Goal: Task Accomplishment & Management: Manage account settings

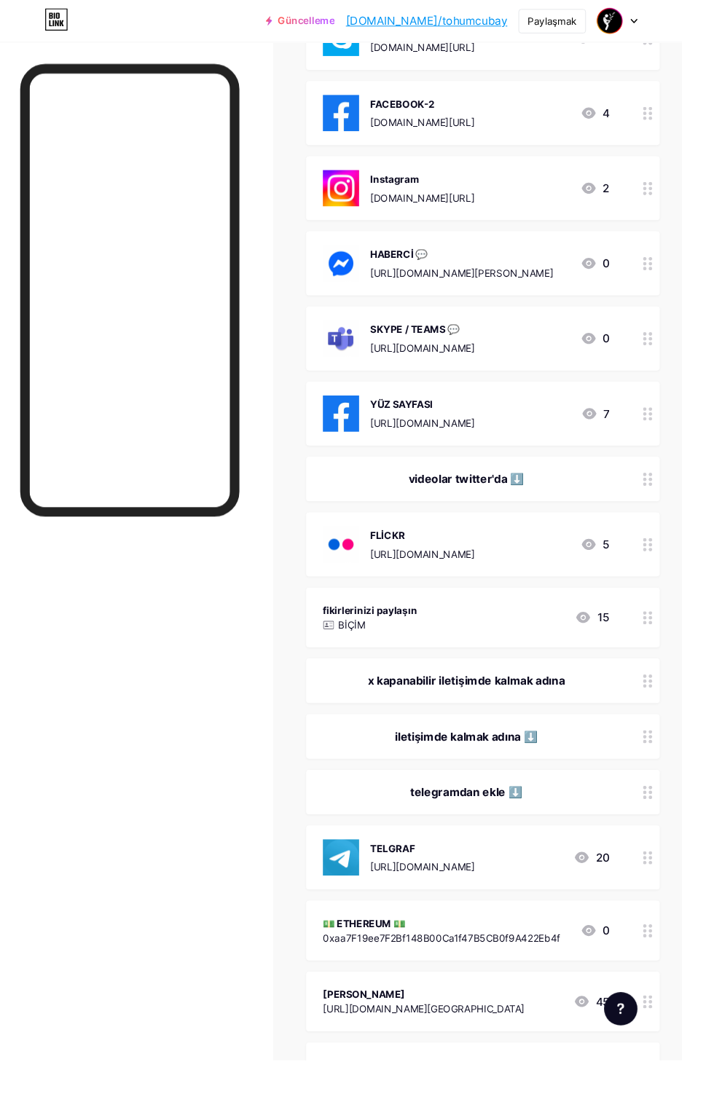
scroll to position [890, 0]
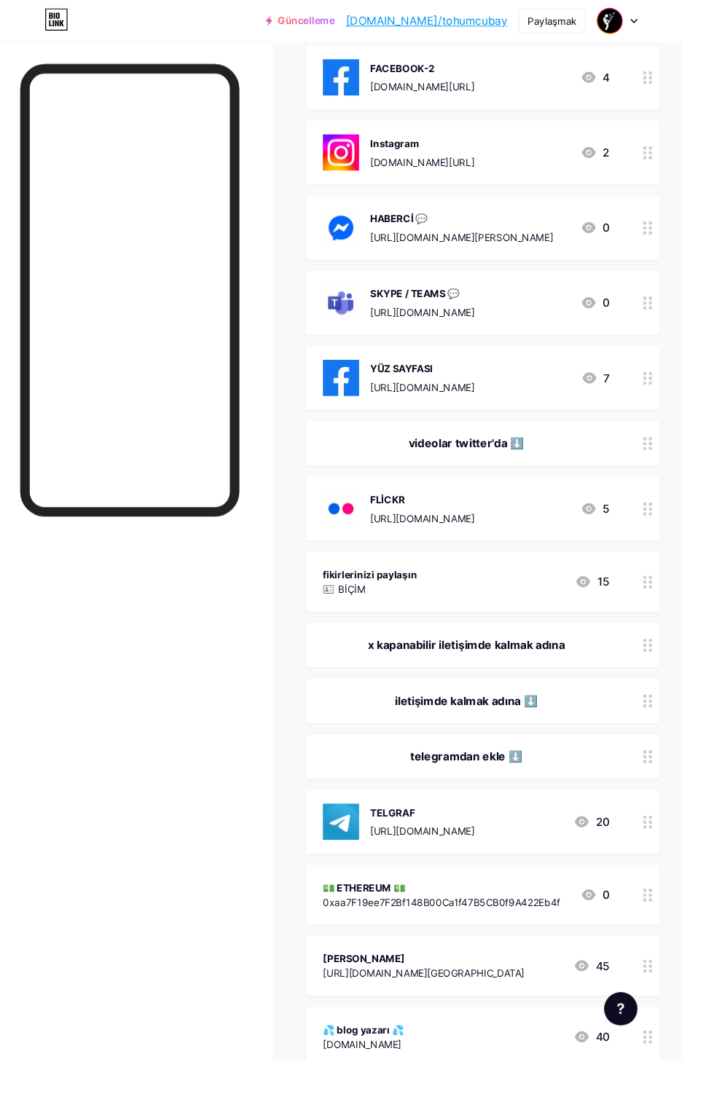
click at [561, 864] on div "TELGRAF [URL][DOMAIN_NAME] 20" at bounding box center [488, 860] width 300 height 38
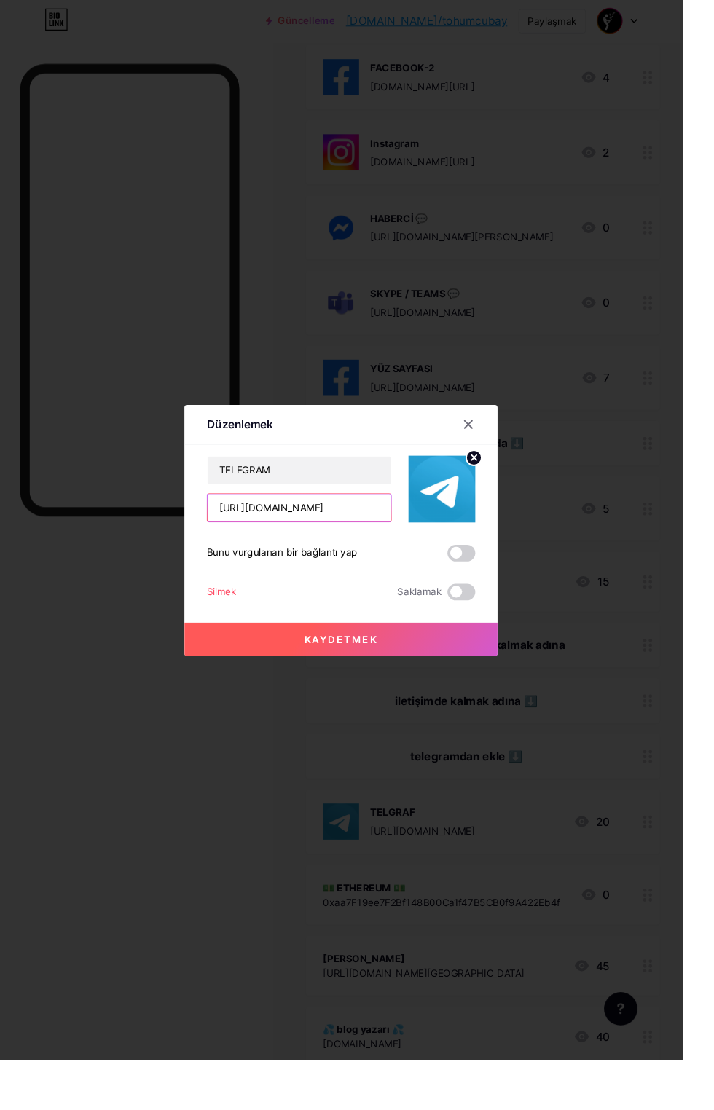
click at [364, 546] on input "[URL][DOMAIN_NAME]" at bounding box center [313, 531] width 192 height 29
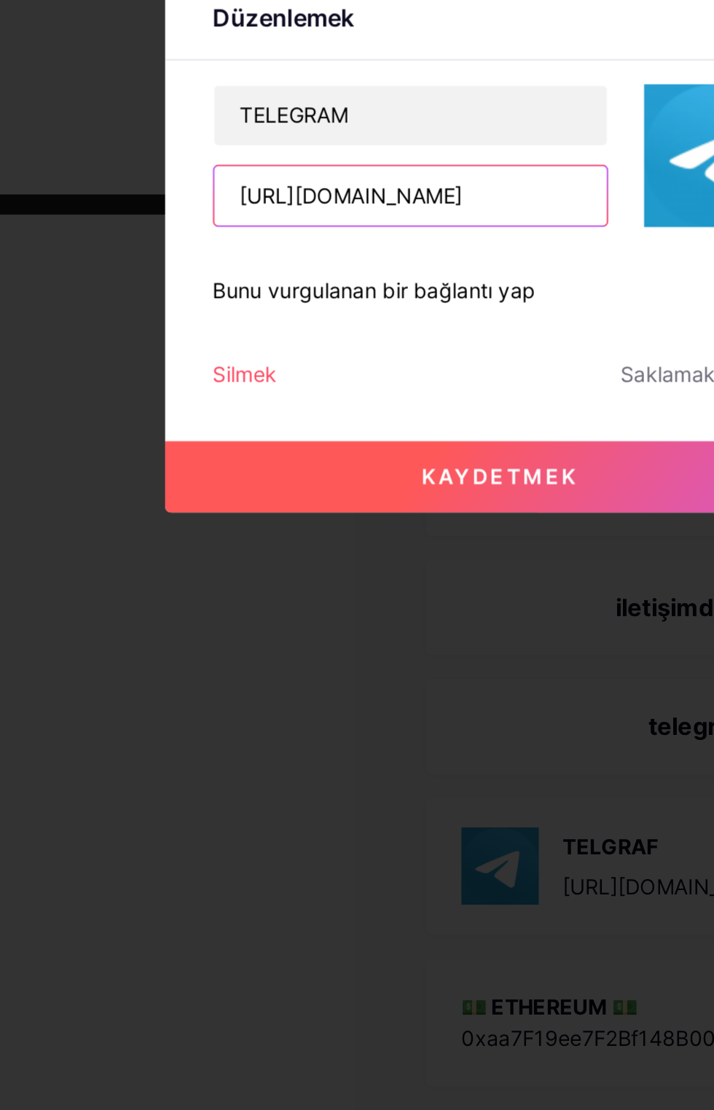
click at [298, 546] on input "[URL][DOMAIN_NAME]" at bounding box center [313, 531] width 192 height 29
type input "[URL][DOMAIN_NAME]"
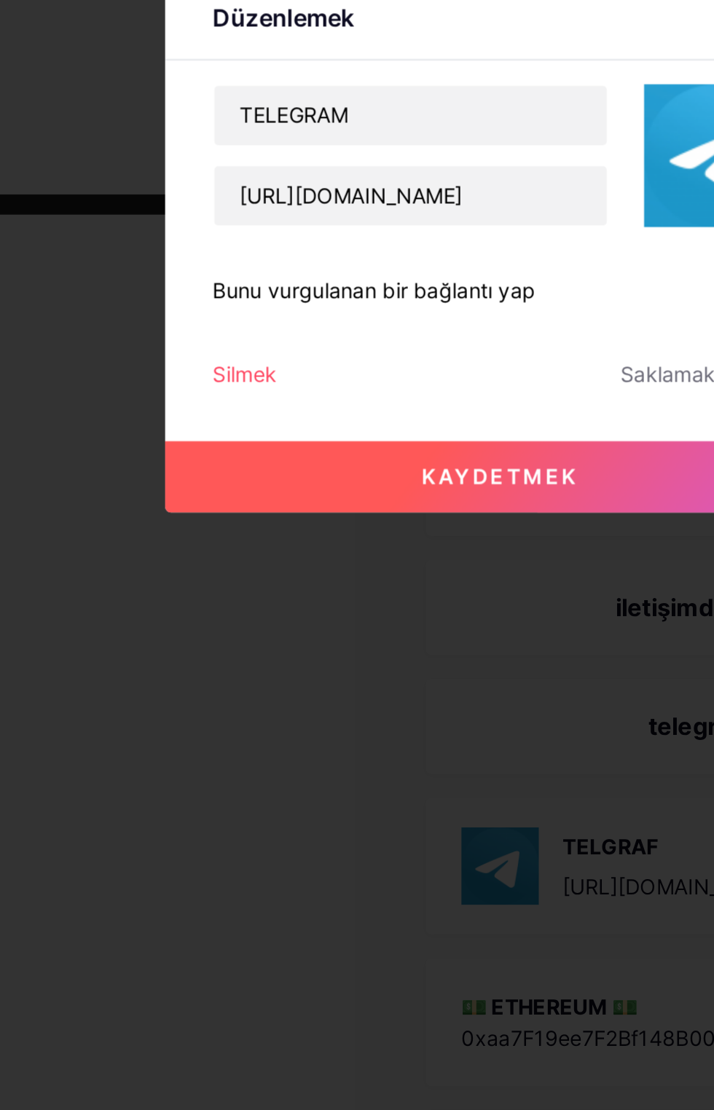
click at [378, 675] on font "Kaydetmek" at bounding box center [357, 669] width 76 height 12
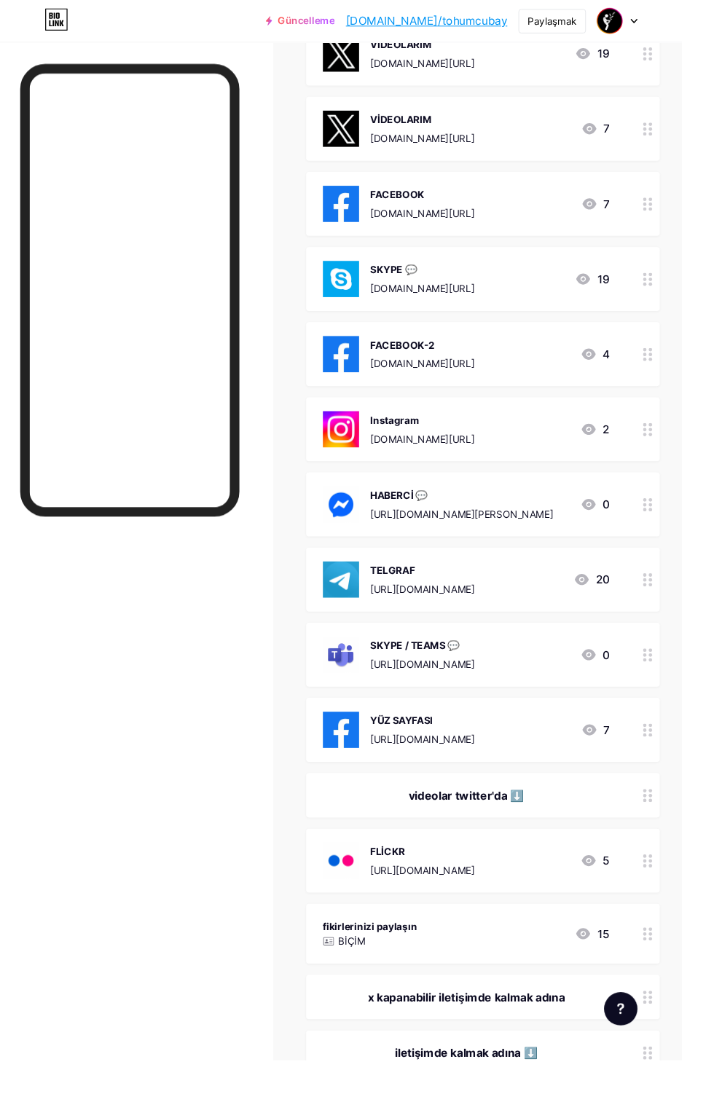
scroll to position [585, 0]
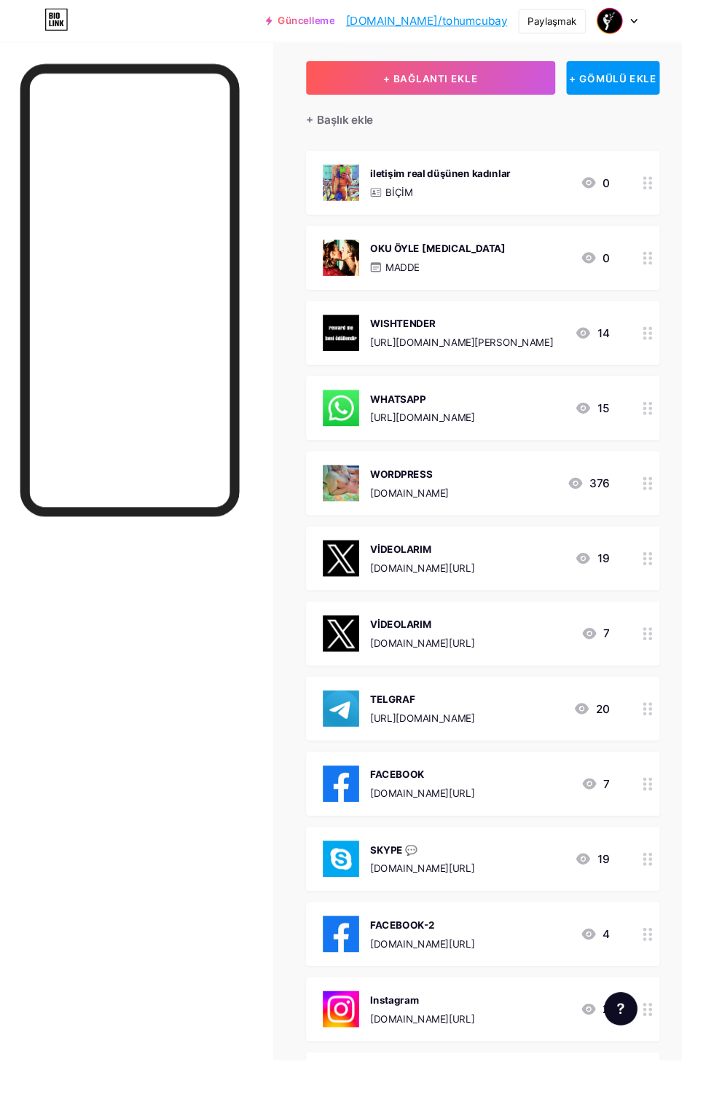
scroll to position [71, 0]
